Goal: Task Accomplishment & Management: Manage account settings

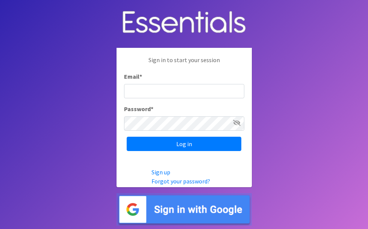
click at [141, 95] on input "Email *" at bounding box center [184, 91] width 120 height 14
type input "[EMAIL_ADDRESS][DOMAIN_NAME]"
click at [235, 121] on icon at bounding box center [237, 123] width 8 height 6
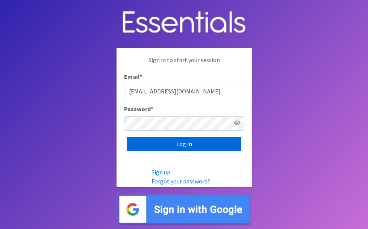
click at [190, 142] on input "Log in" at bounding box center [184, 143] width 115 height 14
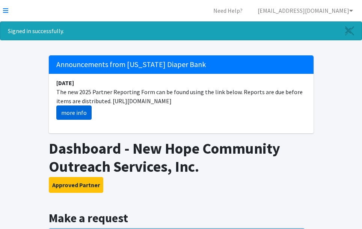
click at [78, 112] on link "more info" at bounding box center [73, 112] width 35 height 14
